Goal: Task Accomplishment & Management: Manage account settings

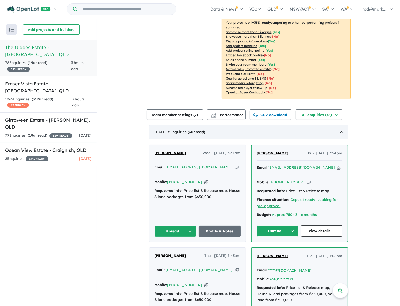
scroll to position [94, 0]
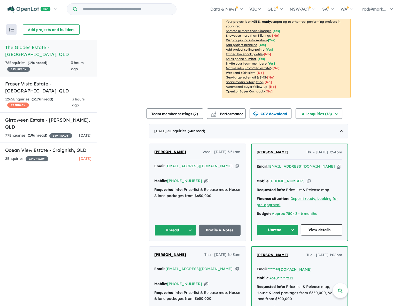
click at [235, 165] on icon "button" at bounding box center [237, 166] width 4 height 5
drag, startPoint x: 218, startPoint y: 168, endPoint x: 215, endPoint y: 162, distance: 6.2
click at [235, 168] on icon "button" at bounding box center [237, 166] width 4 height 5
drag, startPoint x: 217, startPoint y: 167, endPoint x: 213, endPoint y: 166, distance: 3.9
click at [235, 166] on icon "button" at bounding box center [237, 166] width 4 height 5
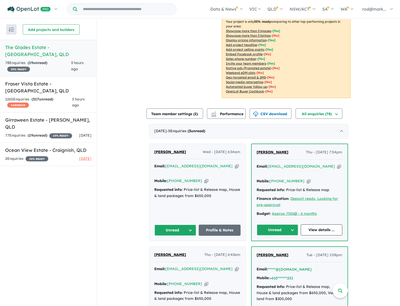
click at [190, 225] on button "Unread" at bounding box center [175, 230] width 42 height 11
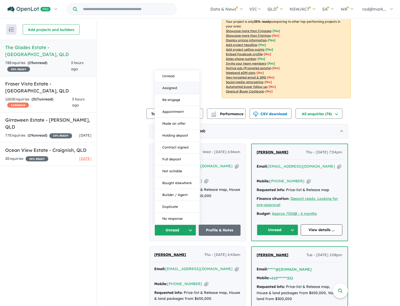
click at [180, 85] on button "Assigned" at bounding box center [177, 88] width 45 height 12
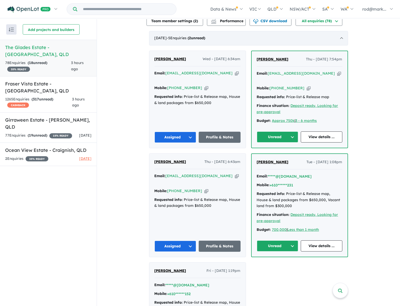
scroll to position [188, 0]
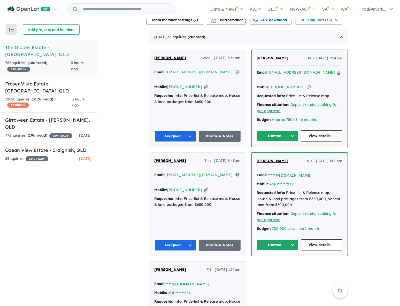
click at [292, 130] on button "Unread" at bounding box center [278, 135] width 42 height 11
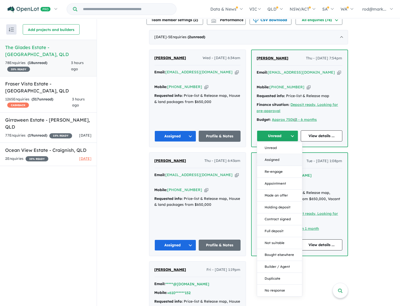
click at [278, 154] on button "Assigned" at bounding box center [279, 160] width 45 height 12
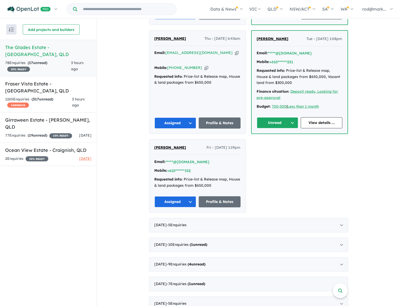
scroll to position [305, 0]
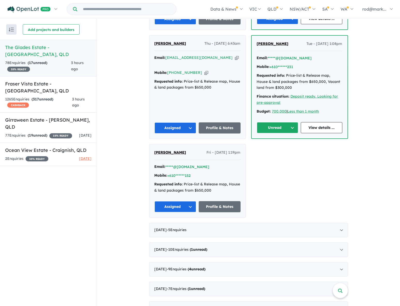
click at [293, 122] on button "Unread" at bounding box center [278, 127] width 42 height 11
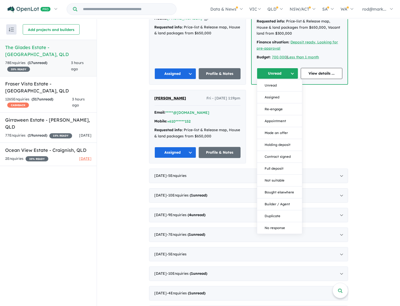
scroll to position [429, 0]
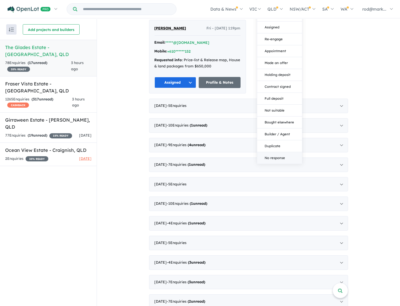
click at [280, 152] on button "No response" at bounding box center [279, 158] width 45 height 12
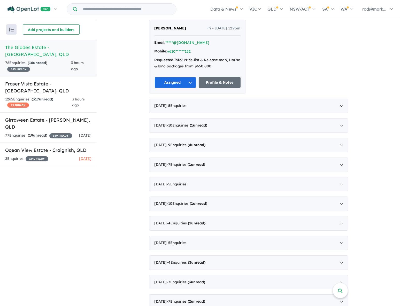
click at [15, 80] on h5 "Fraser Vista Estate - [GEOGRAPHIC_DATA] , [GEOGRAPHIC_DATA]" at bounding box center [48, 87] width 86 height 14
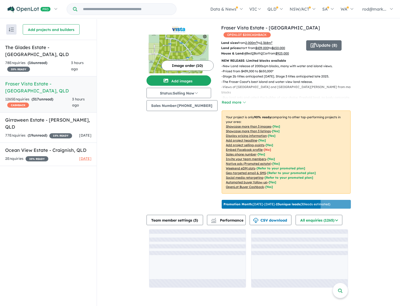
scroll to position [1, 0]
